Goal: Information Seeking & Learning: Learn about a topic

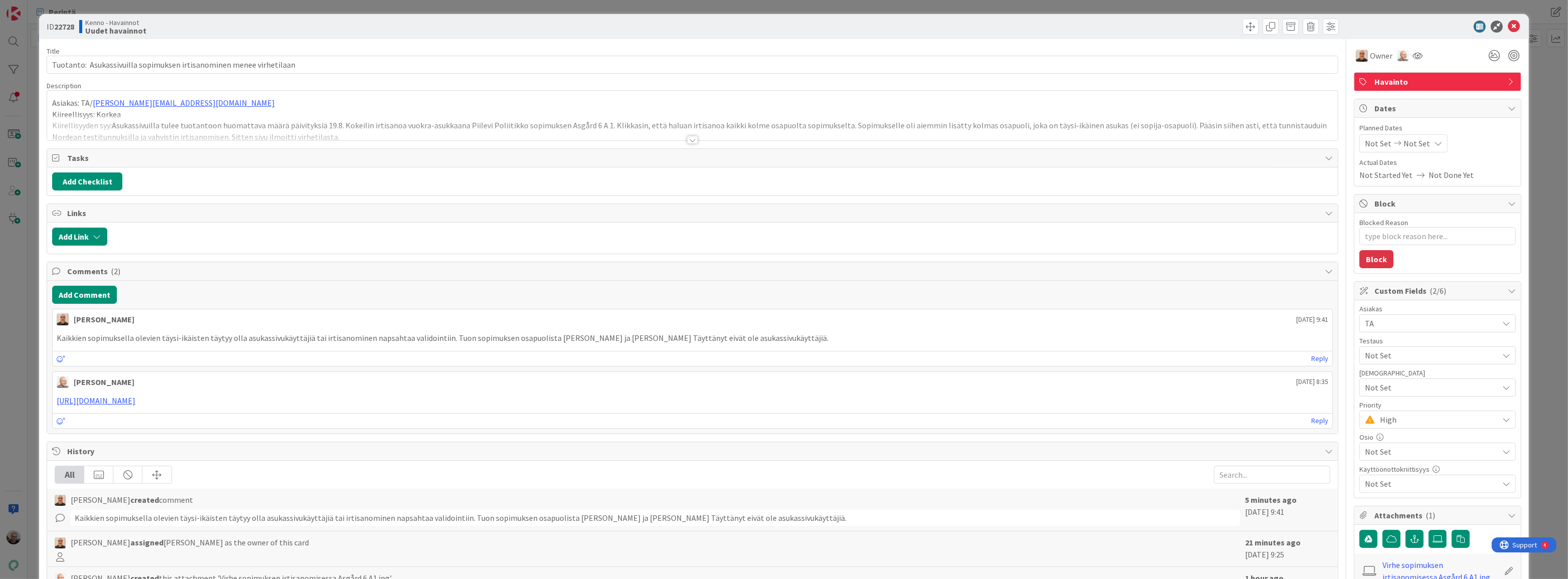
type textarea "x"
click at [546, 118] on div at bounding box center [692, 128] width 1290 height 26
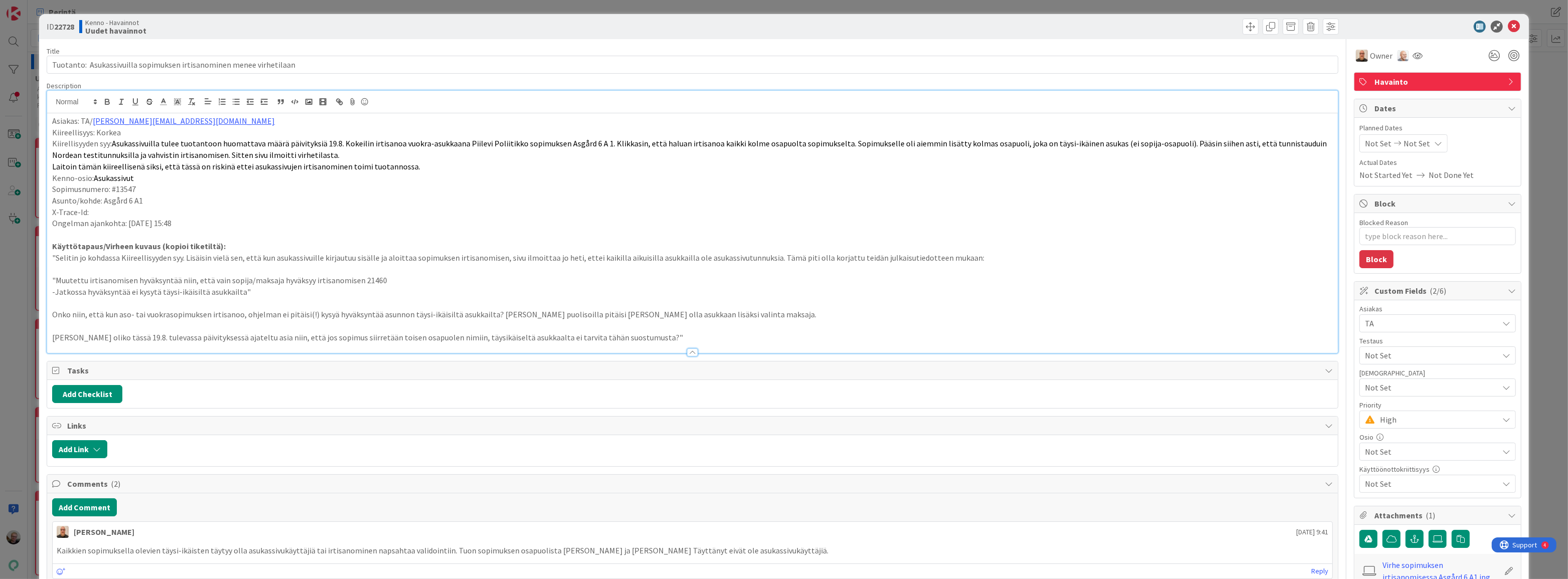
drag, startPoint x: 466, startPoint y: 160, endPoint x: 485, endPoint y: 172, distance: 22.5
click at [485, 172] on div "Asiakas: TA/ [PERSON_NAME][EMAIL_ADDRESS][DOMAIN_NAME] Kiireellisyys: Korkea Ki…" at bounding box center [692, 233] width 1290 height 240
click at [485, 172] on p "Kenno-osio: Asukassivut" at bounding box center [693, 178] width 1281 height 12
click at [488, 136] on p "Kiireellisyys: Korkea" at bounding box center [693, 132] width 1281 height 12
click at [501, 153] on p "Kiirellisyyden syy: Asukassivuilla tulee tuotantoon huomattava määrä päivityksi…" at bounding box center [693, 149] width 1281 height 23
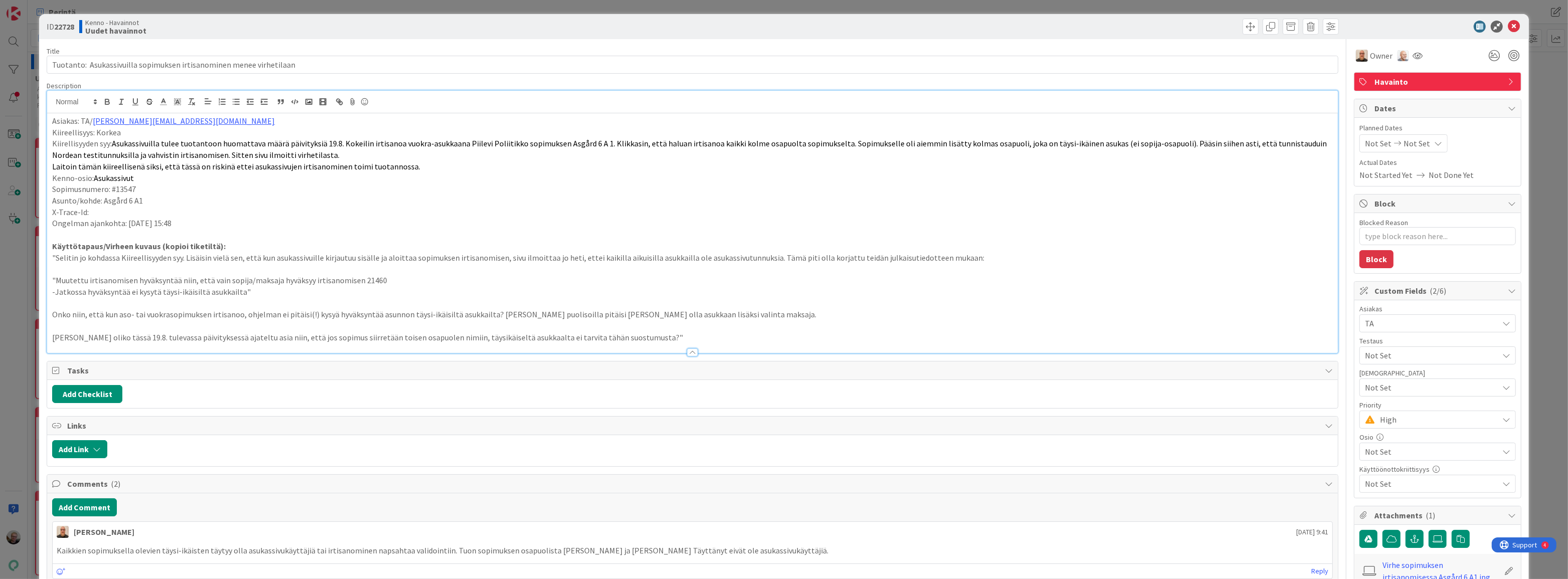
click at [1104, 160] on p "Kiirellisyyden syy: Asukassivuilla tulee tuotantoon huomattava määrä päivityksi…" at bounding box center [693, 149] width 1281 height 23
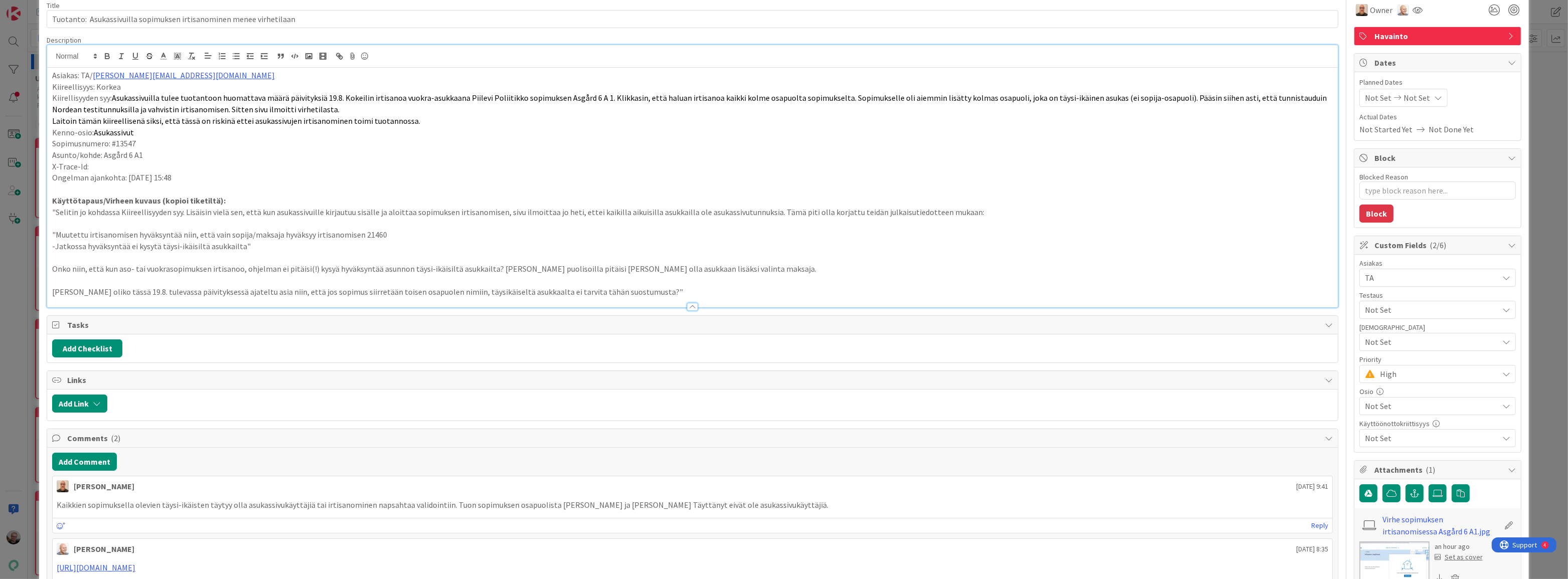
scroll to position [45, 0]
